Goal: Transaction & Acquisition: Purchase product/service

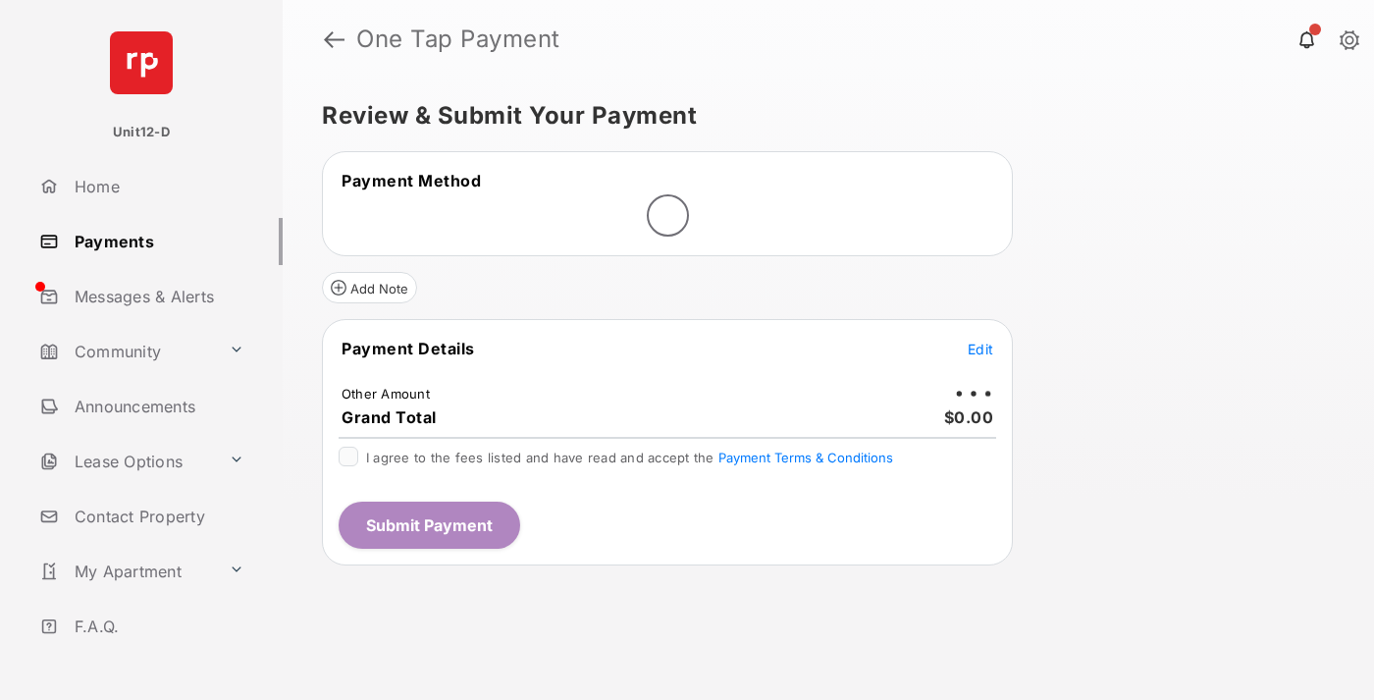
click at [980, 350] on span "Edit" at bounding box center [981, 349] width 26 height 17
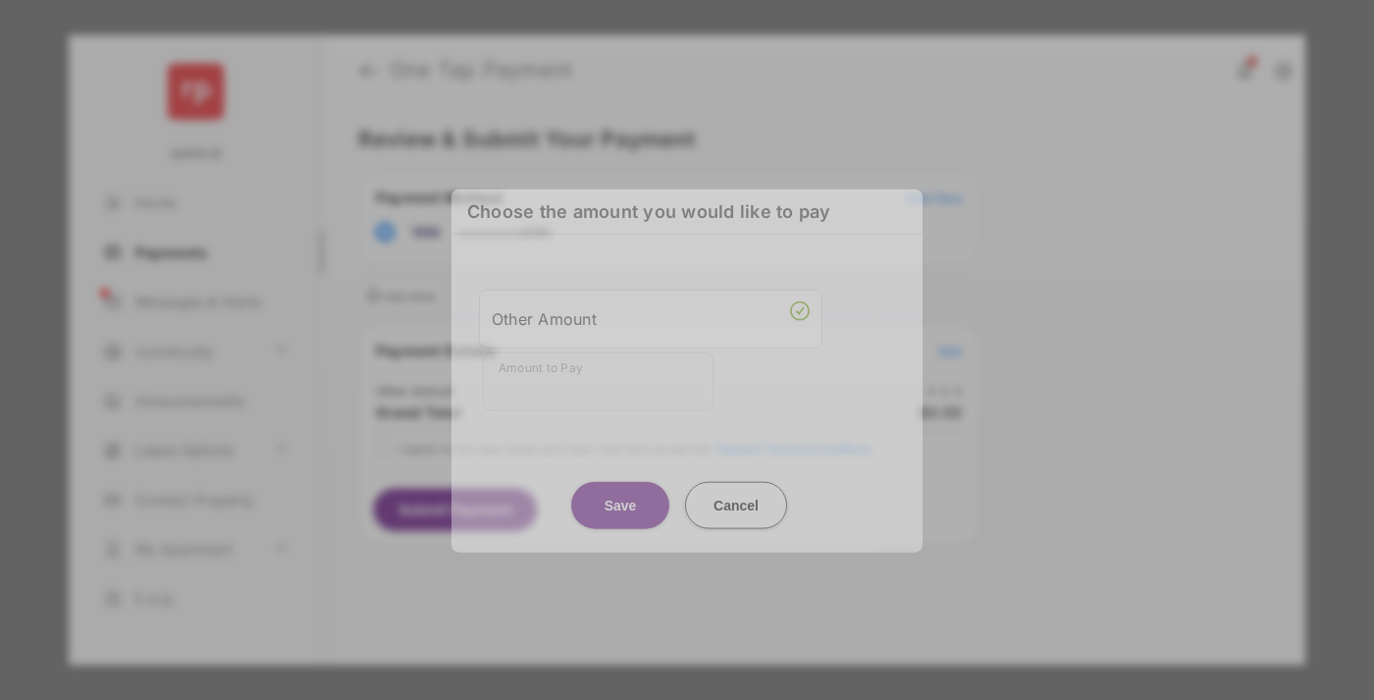
click at [651, 322] on div "Other Amount" at bounding box center [651, 317] width 318 height 33
type input "****"
click at [620, 486] on button "Save" at bounding box center [620, 504] width 98 height 47
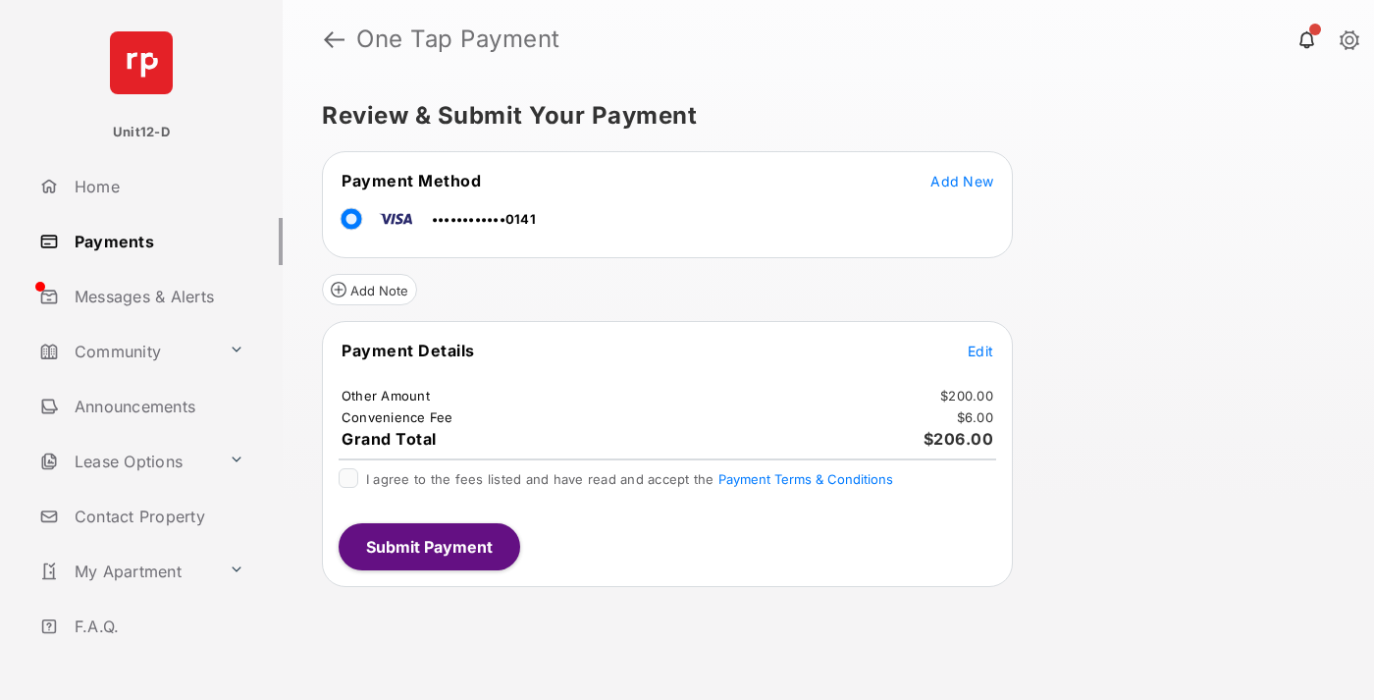
click at [980, 350] on span "Edit" at bounding box center [981, 351] width 26 height 17
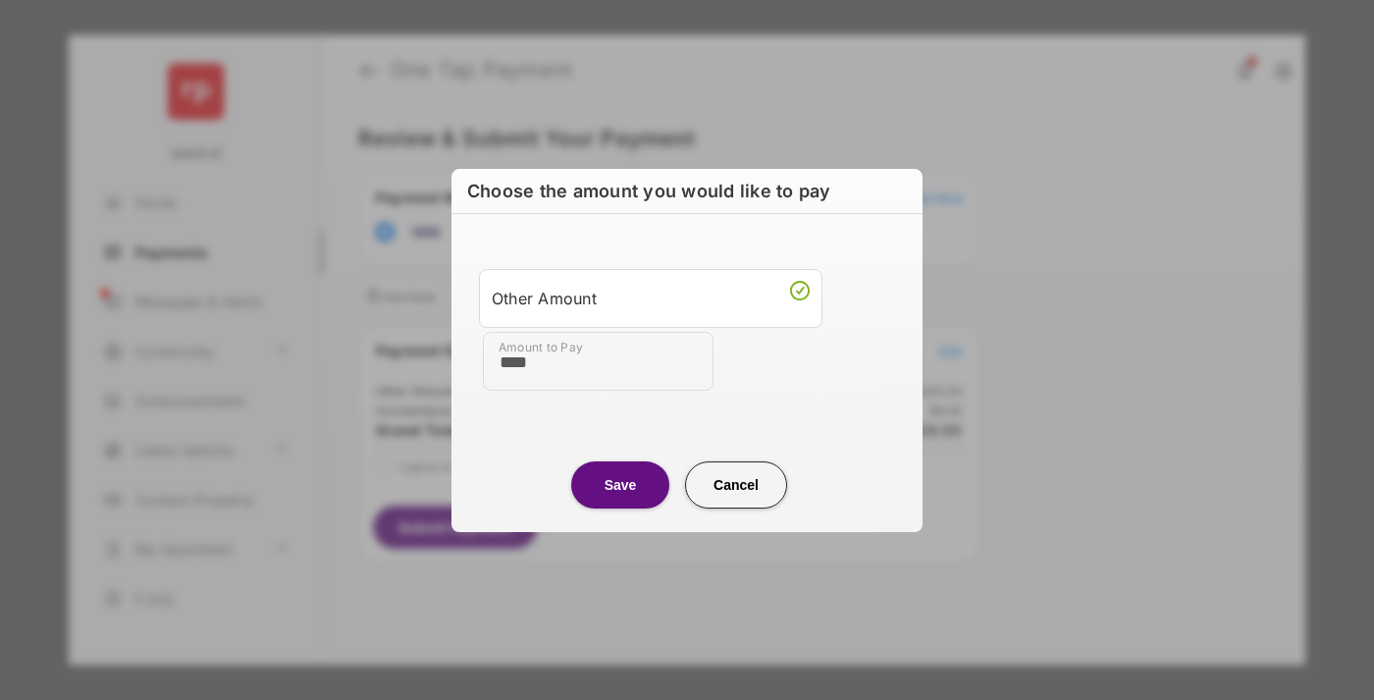
click at [620, 484] on button "Save" at bounding box center [620, 484] width 98 height 47
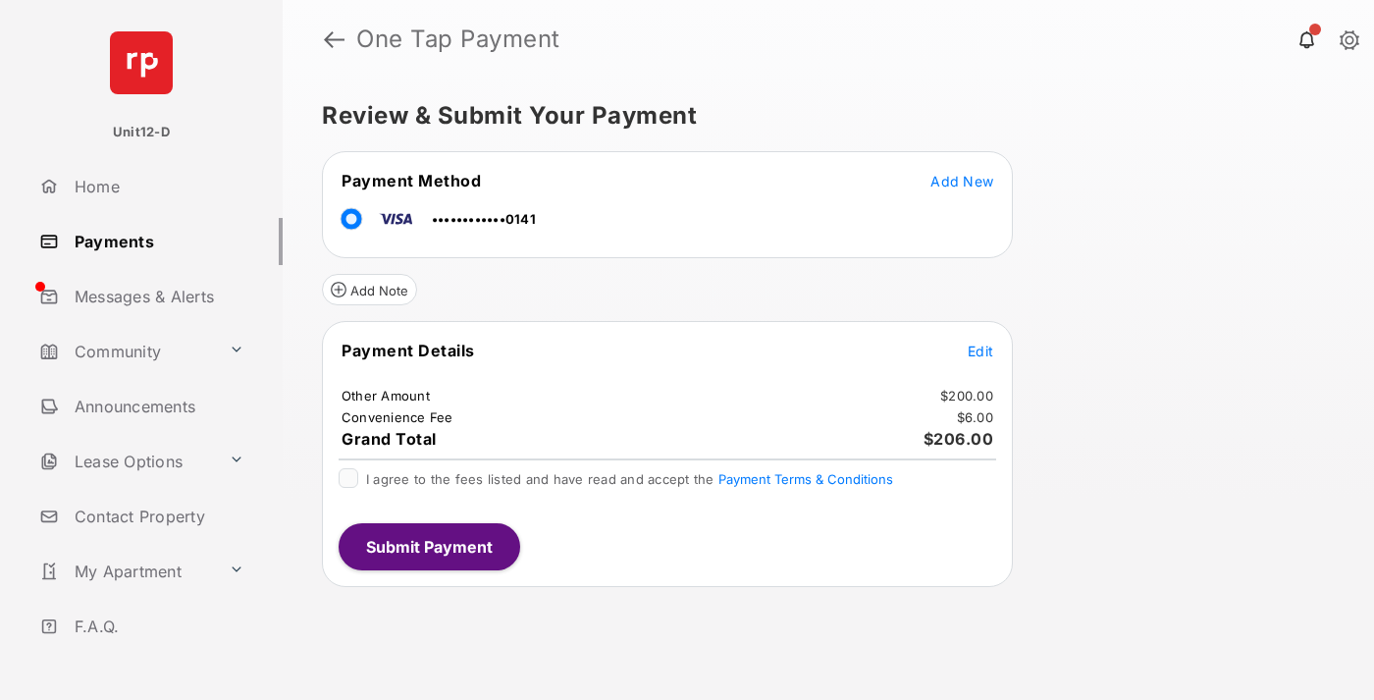
click at [428, 546] on button "Submit Payment" at bounding box center [430, 546] width 182 height 47
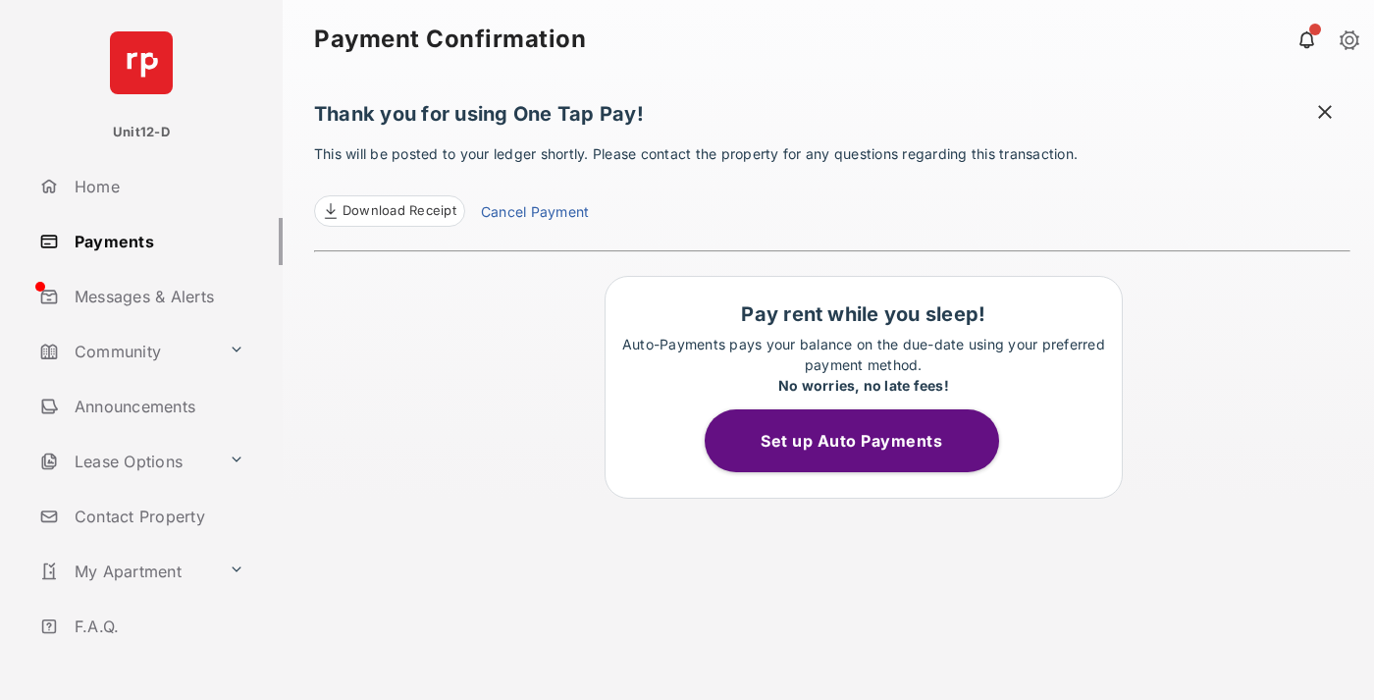
click at [863, 441] on button "Set up Auto Payments" at bounding box center [852, 440] width 294 height 63
